Goal: Navigation & Orientation: Find specific page/section

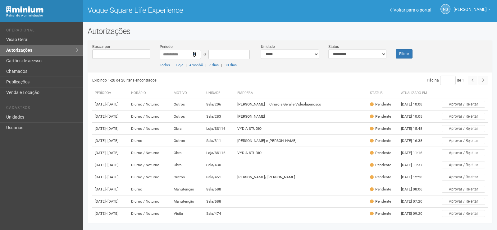
click at [193, 54] on icon at bounding box center [194, 54] width 3 height 4
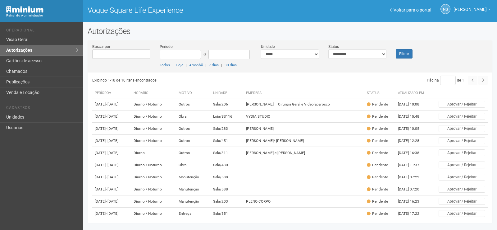
click at [55, 38] on link "Visão Geral" at bounding box center [41, 40] width 83 height 11
